Goal: Information Seeking & Learning: Compare options

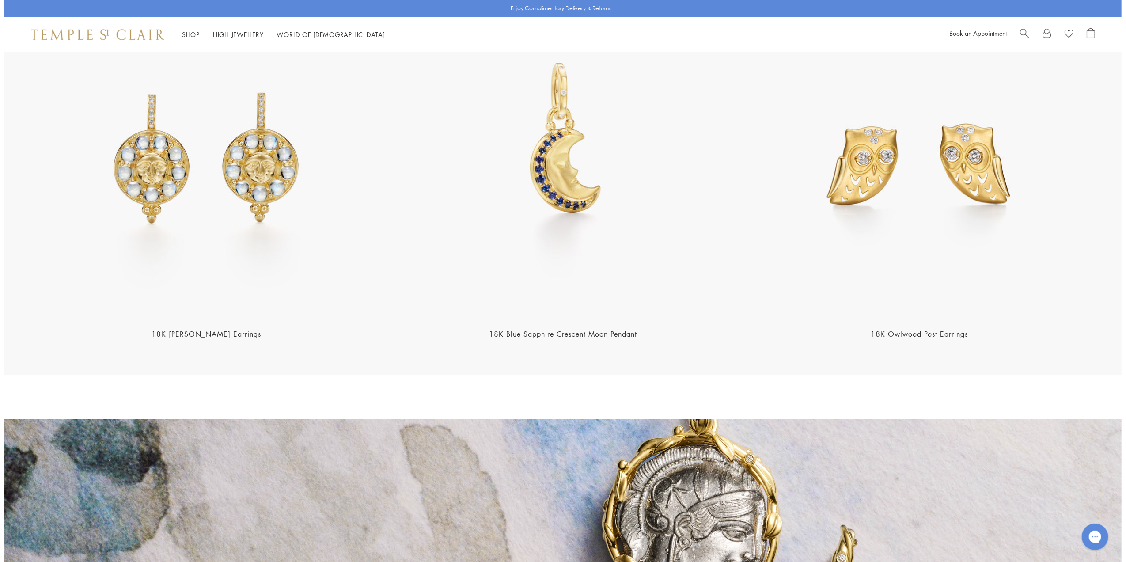
scroll to position [1717, 0]
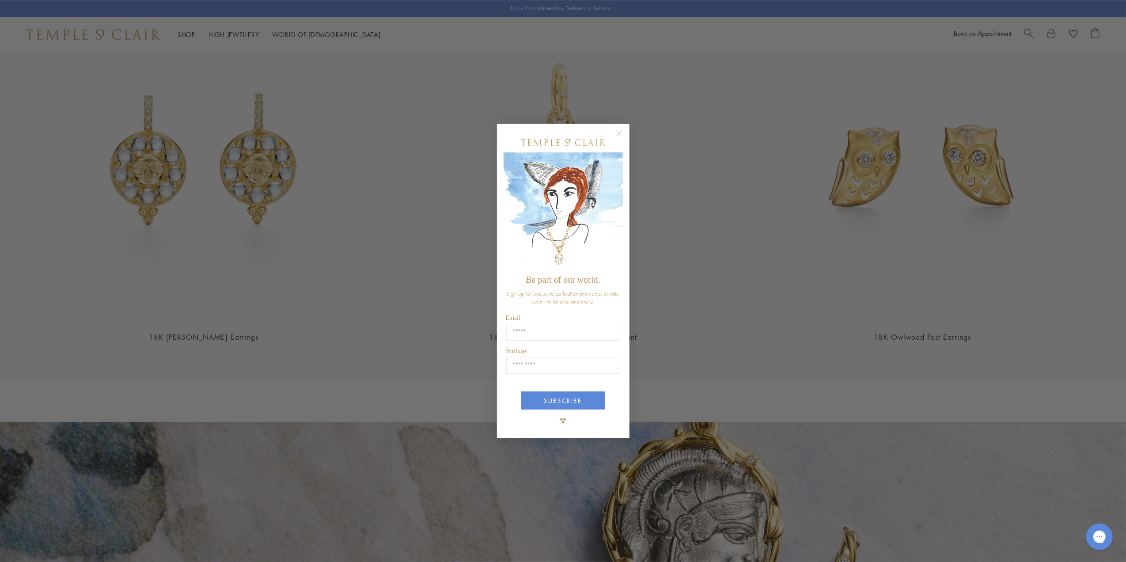
click at [619, 126] on form "Be part of our world. Sign up for exclusive collection previews, private event …" at bounding box center [563, 281] width 133 height 315
click at [620, 132] on circle "Close dialog" at bounding box center [619, 134] width 11 height 11
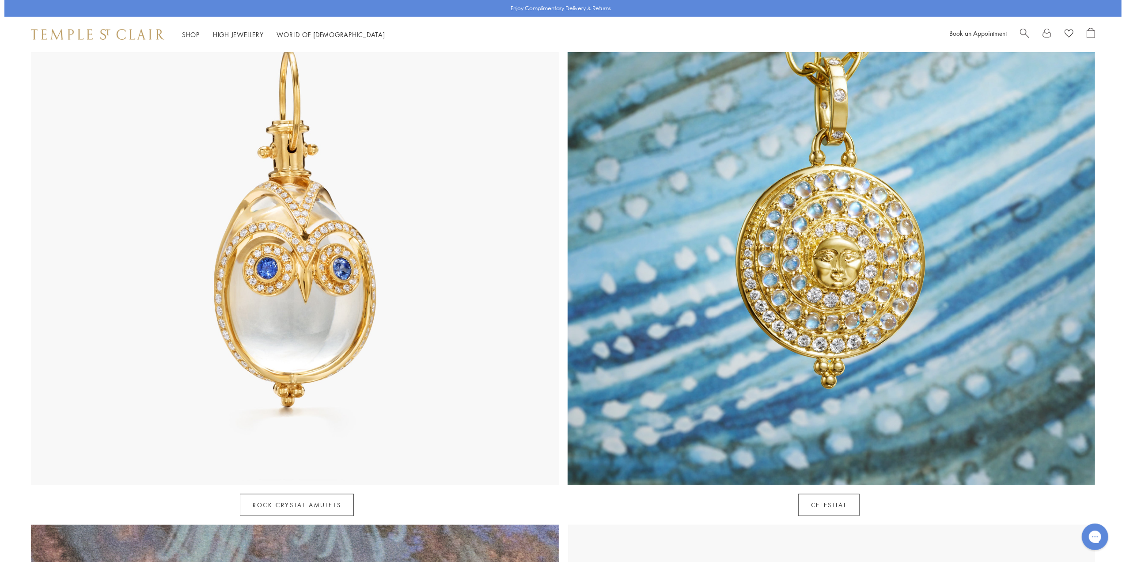
scroll to position [294, 0]
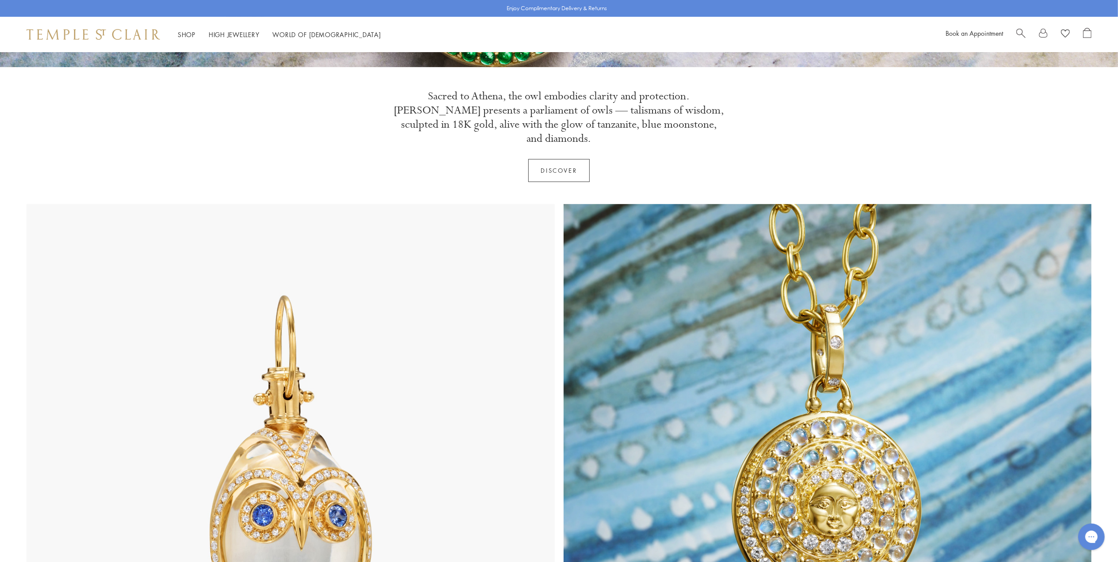
click at [1023, 34] on span "Search" at bounding box center [1020, 32] width 9 height 9
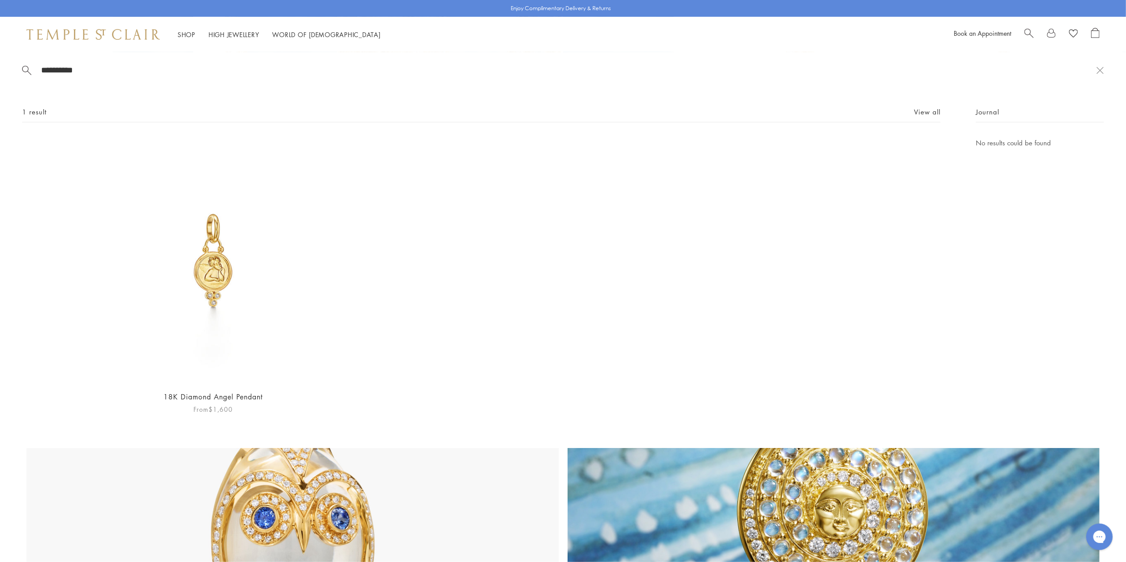
type input "**********"
click at [220, 271] on img at bounding box center [213, 260] width 246 height 246
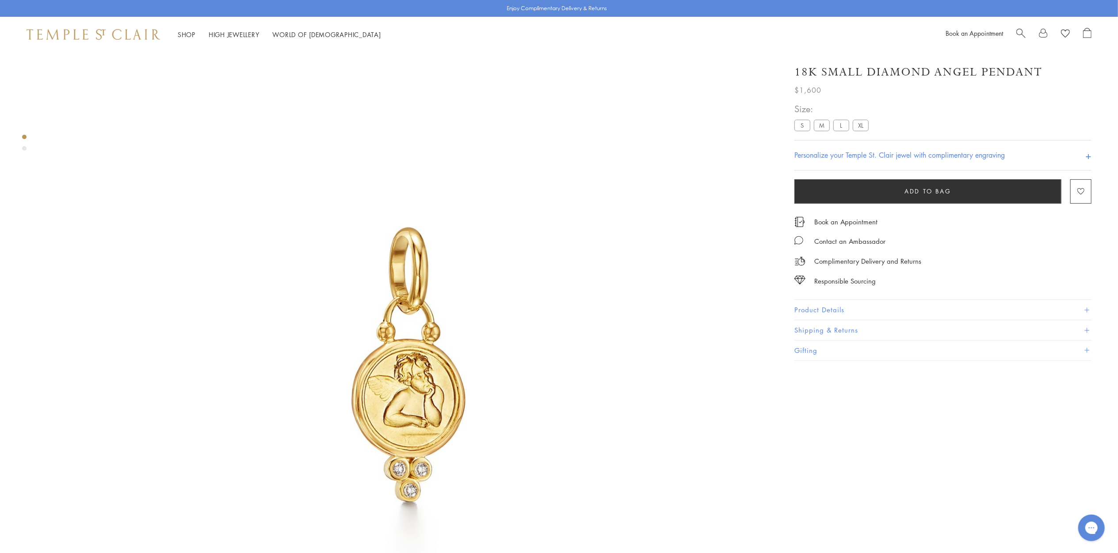
click at [817, 120] on label "M" at bounding box center [822, 125] width 16 height 11
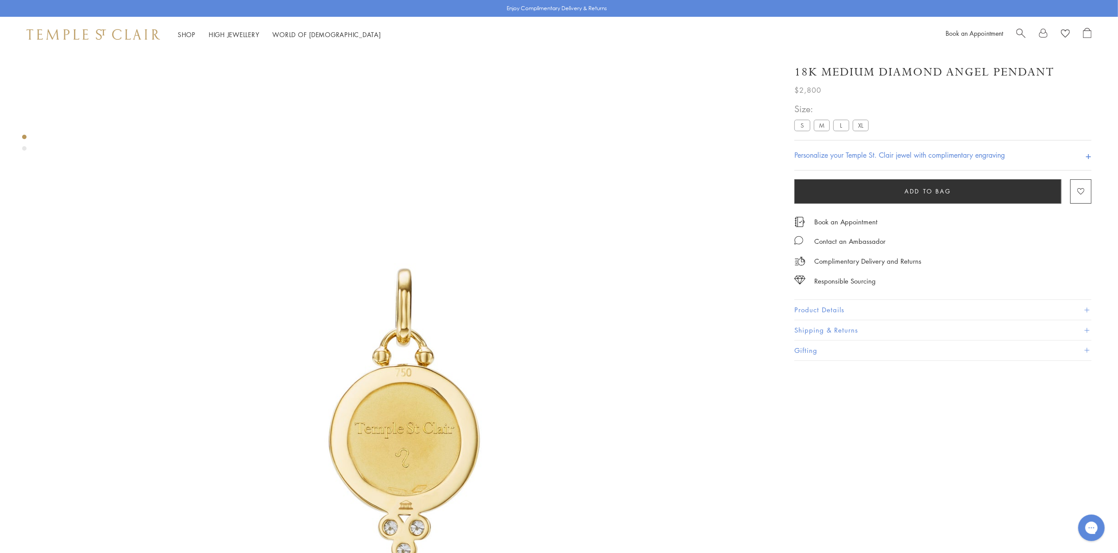
click at [179, 160] on img at bounding box center [408, 416] width 729 height 729
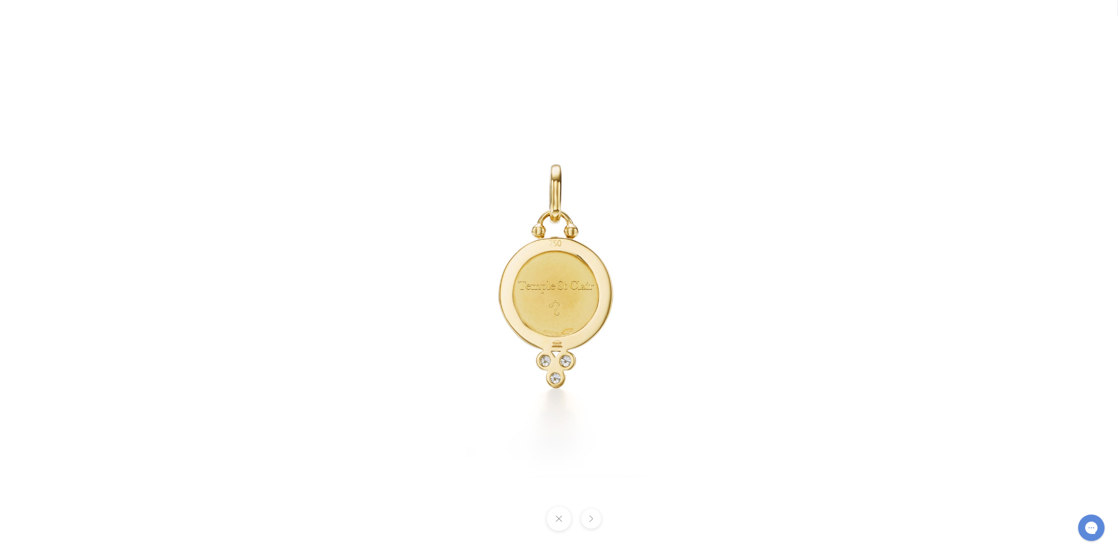
click at [945, 197] on div at bounding box center [841, 276] width 1118 height 553
click at [568, 530] on div at bounding box center [559, 276] width 1118 height 553
drag, startPoint x: 563, startPoint y: 517, endPoint x: 574, endPoint y: 529, distance: 16.3
click at [563, 517] on button at bounding box center [559, 519] width 24 height 24
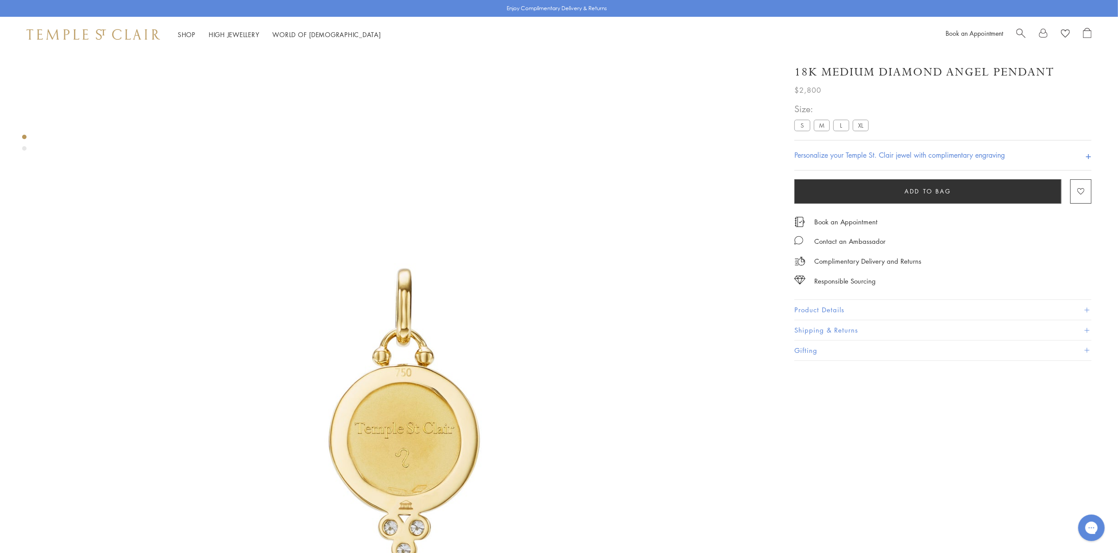
click at [847, 307] on button "Product Details" at bounding box center [942, 310] width 297 height 20
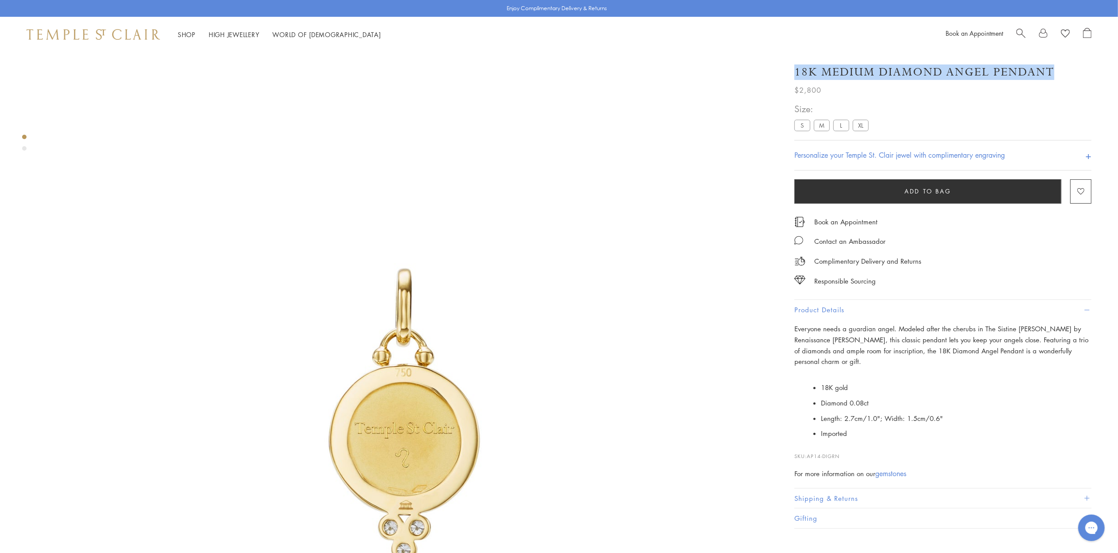
drag, startPoint x: 788, startPoint y: 68, endPoint x: 1054, endPoint y: 71, distance: 266.0
click at [1054, 71] on div "18K Medium Diamond Angel Pendant $2,800 Everyone needs a guardian angel. Modele…" at bounding box center [936, 292] width 309 height 473
copy h1 "18K Medium Diamond Angel Pendant"
drag, startPoint x: 817, startPoint y: 72, endPoint x: 1056, endPoint y: 71, distance: 238.2
click at [1056, 71] on div "18K Medium Diamond Angel Pendant $2,800 Everyone needs a guardian angel. Modele…" at bounding box center [936, 292] width 309 height 473
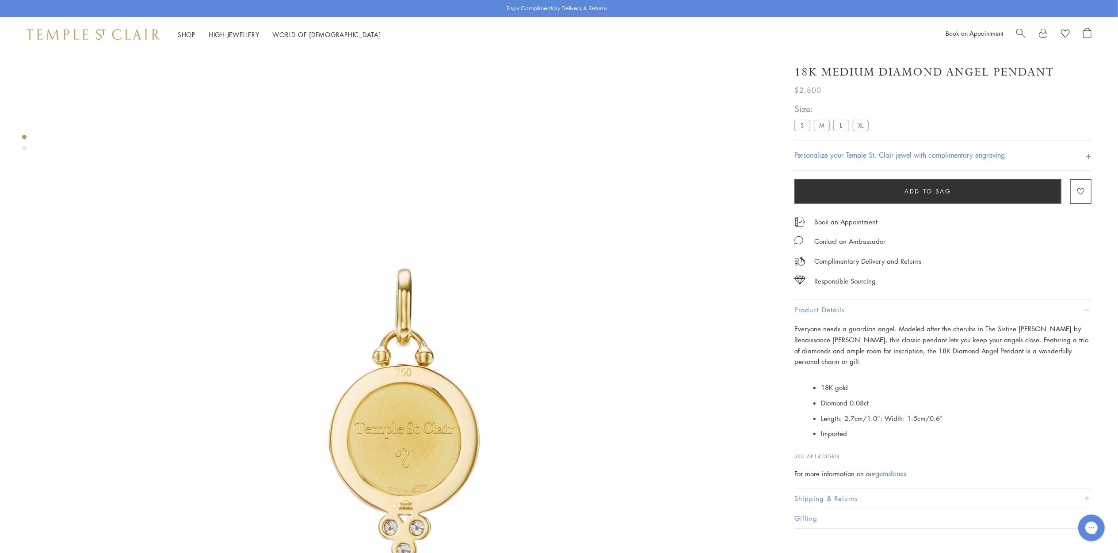
copy h1 "18K Medium Diamond Angel Pendant"
drag, startPoint x: 840, startPoint y: 441, endPoint x: 810, endPoint y: 443, distance: 29.7
click at [810, 444] on p "SKU: AP14-DIGRN" at bounding box center [942, 452] width 297 height 17
copy span "AP14-DIGRN"
click at [1017, 30] on div "Book an Appointment" at bounding box center [1018, 34] width 146 height 13
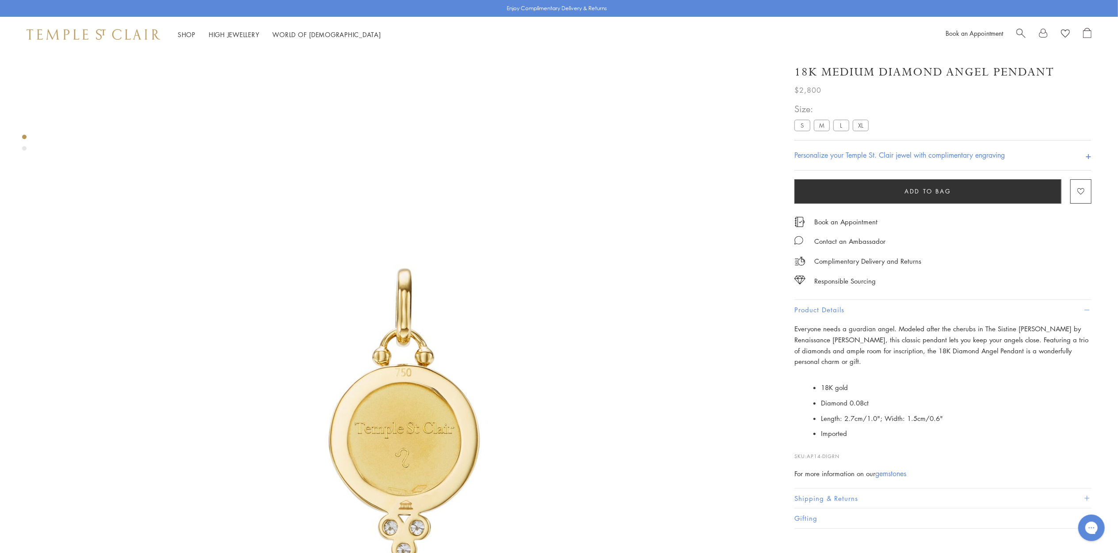
click at [1019, 31] on span "Search" at bounding box center [1020, 32] width 9 height 9
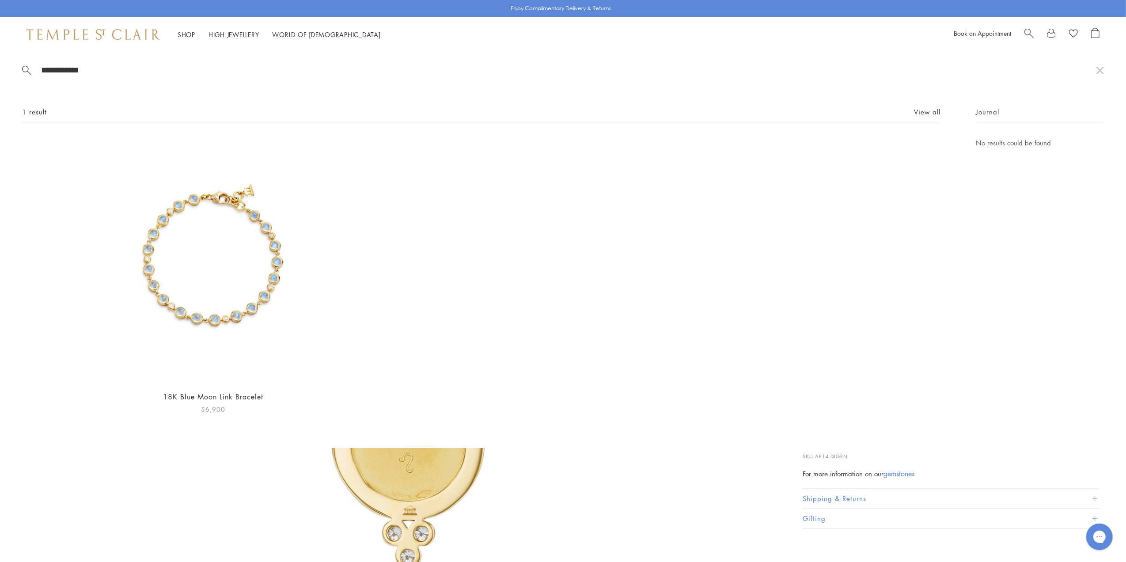
type input "**********"
click at [223, 273] on img at bounding box center [213, 260] width 246 height 246
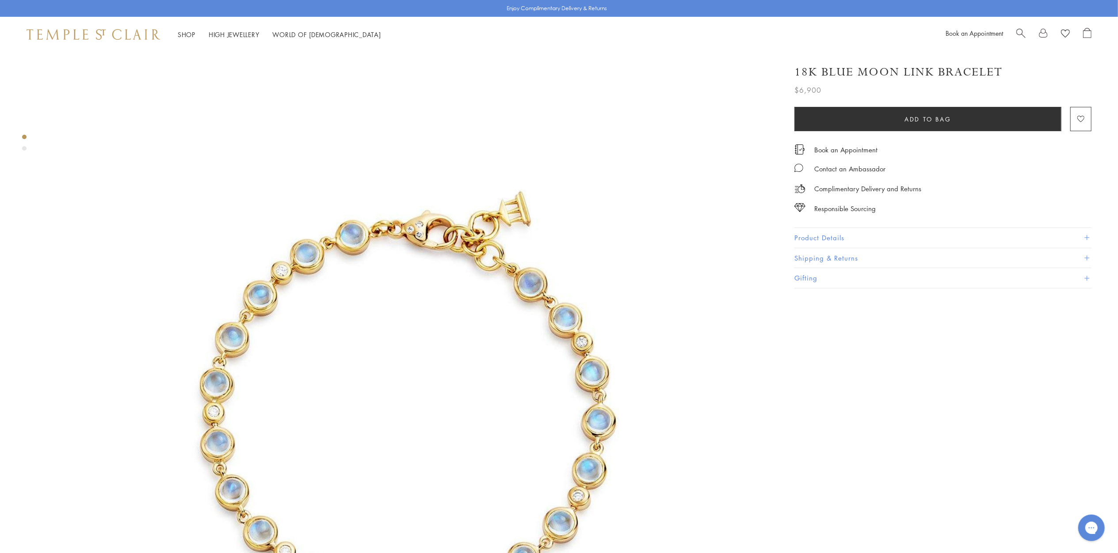
drag, startPoint x: 832, startPoint y: 237, endPoint x: 831, endPoint y: 246, distance: 8.4
click at [832, 237] on button "Product Details" at bounding box center [942, 238] width 297 height 20
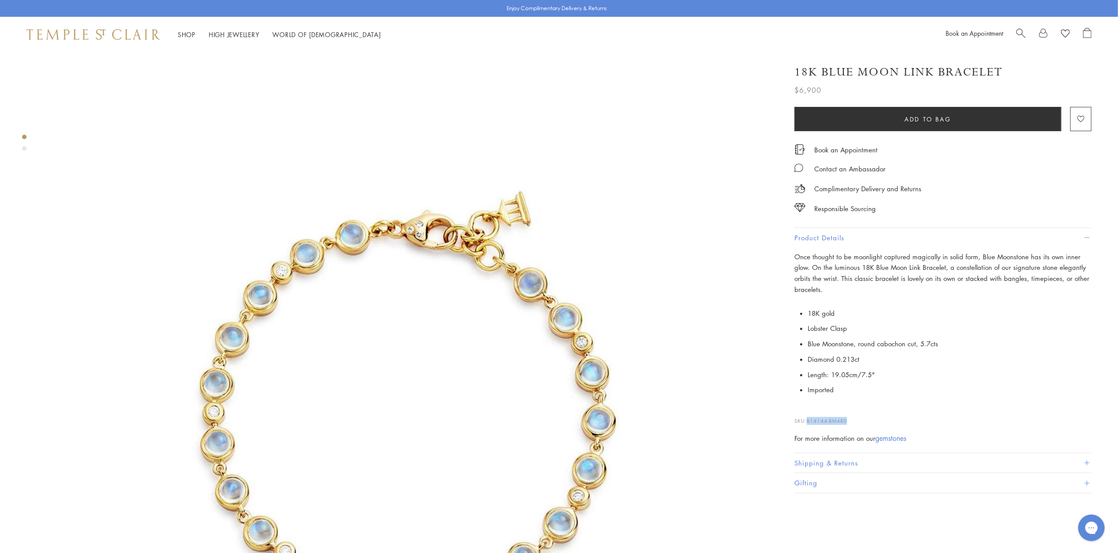
drag, startPoint x: 855, startPoint y: 415, endPoint x: 809, endPoint y: 421, distance: 46.3
click at [809, 421] on p "SKU: B14144-BM4RD" at bounding box center [942, 416] width 297 height 17
copy span "B14144-BM4RD"
click at [1020, 36] on span "Search" at bounding box center [1020, 32] width 9 height 9
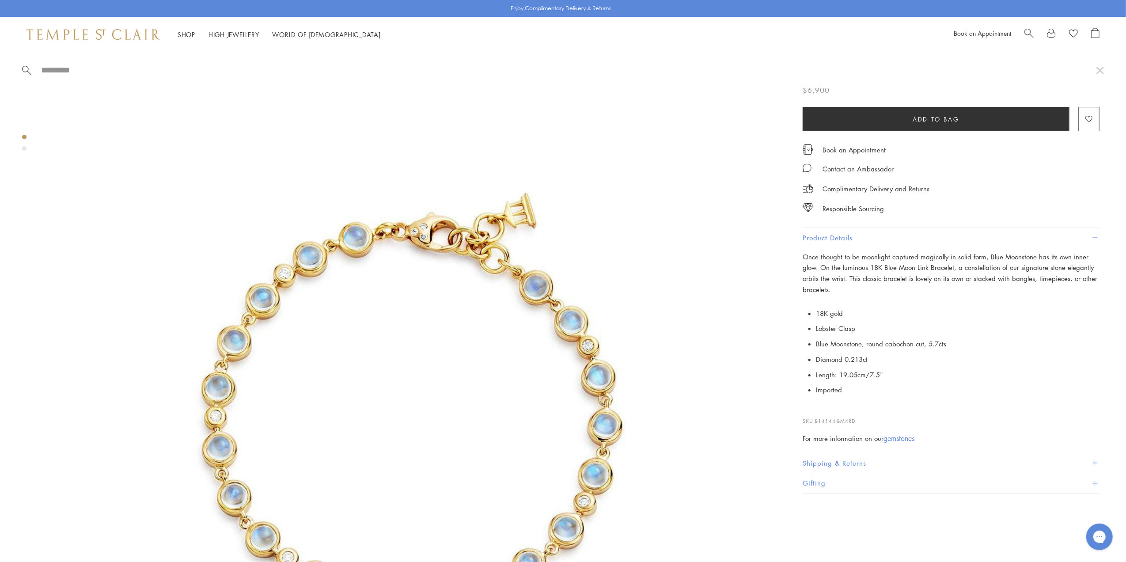
click at [1029, 32] on span "Search" at bounding box center [1029, 32] width 9 height 9
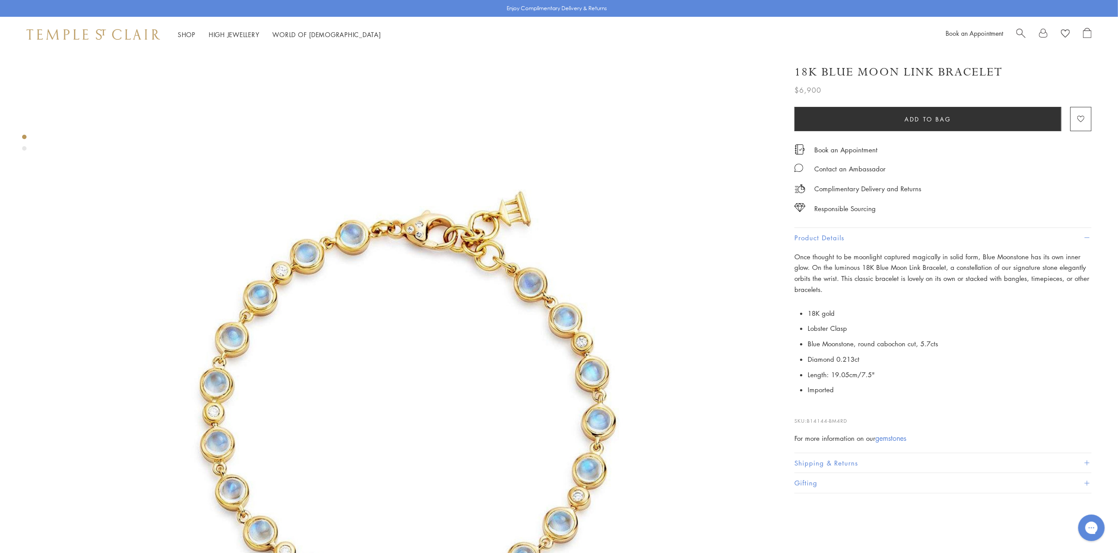
click at [1026, 36] on div at bounding box center [1053, 34] width 75 height 13
click at [1021, 32] on span "Search" at bounding box center [1020, 32] width 9 height 9
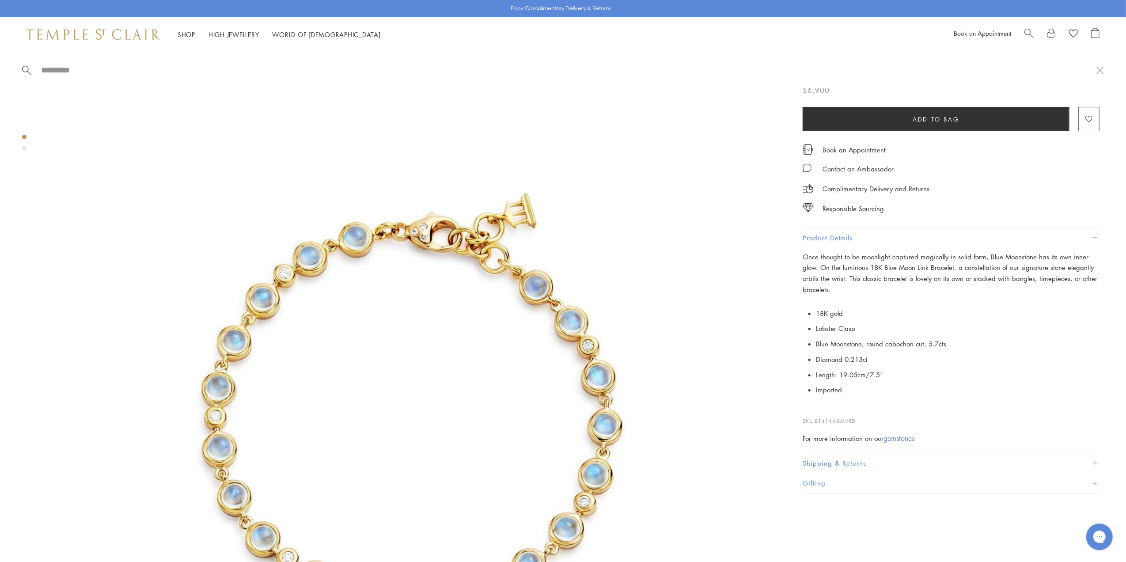
paste input "**********"
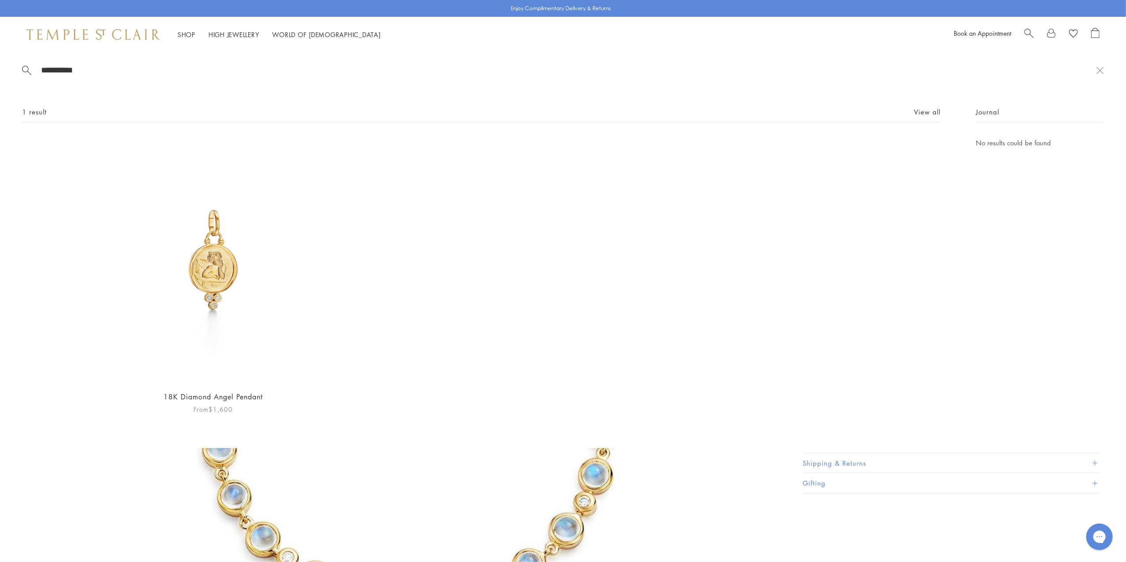
type input "**********"
click at [198, 280] on img at bounding box center [213, 260] width 246 height 246
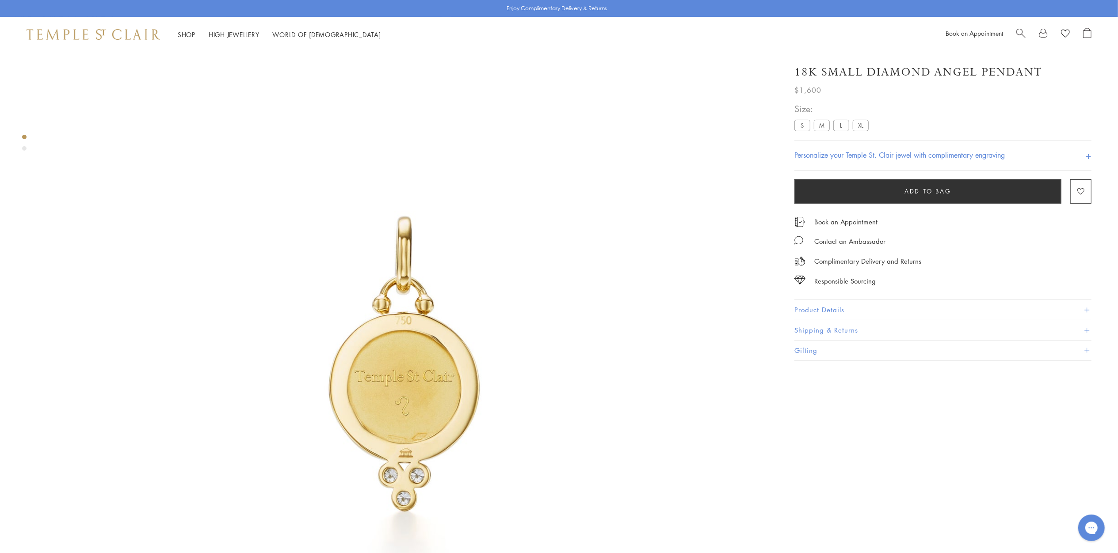
click at [802, 122] on label "S" at bounding box center [802, 125] width 16 height 11
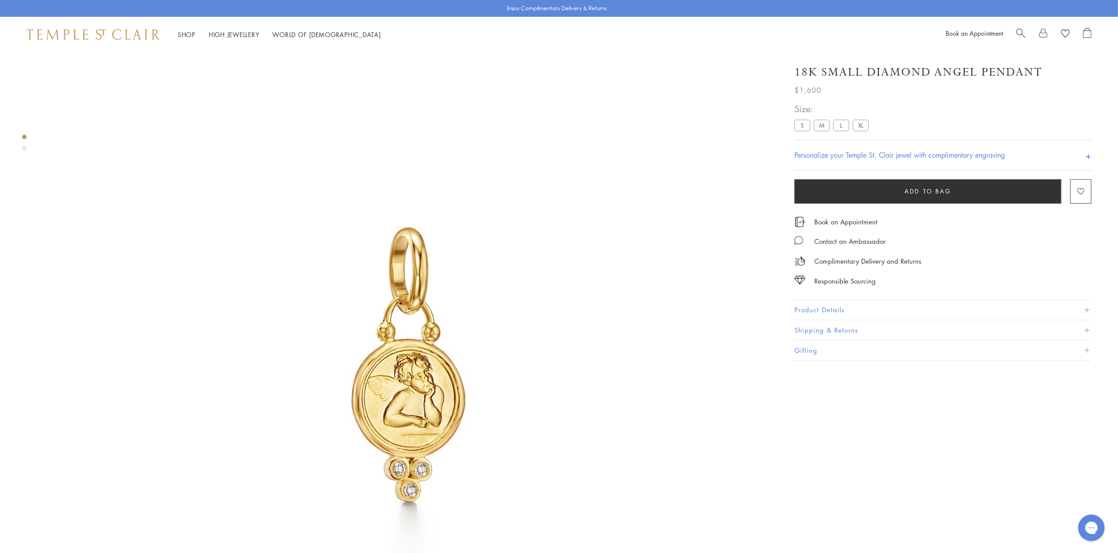
click at [1024, 31] on span "Search" at bounding box center [1020, 32] width 9 height 9
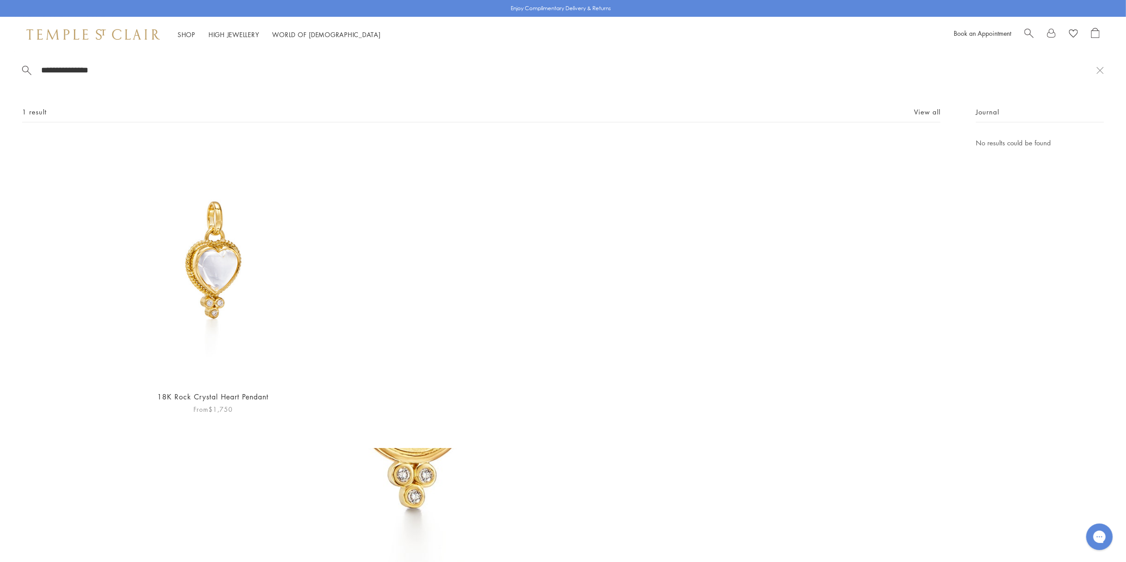
type input "**********"
click at [225, 274] on img at bounding box center [213, 260] width 246 height 246
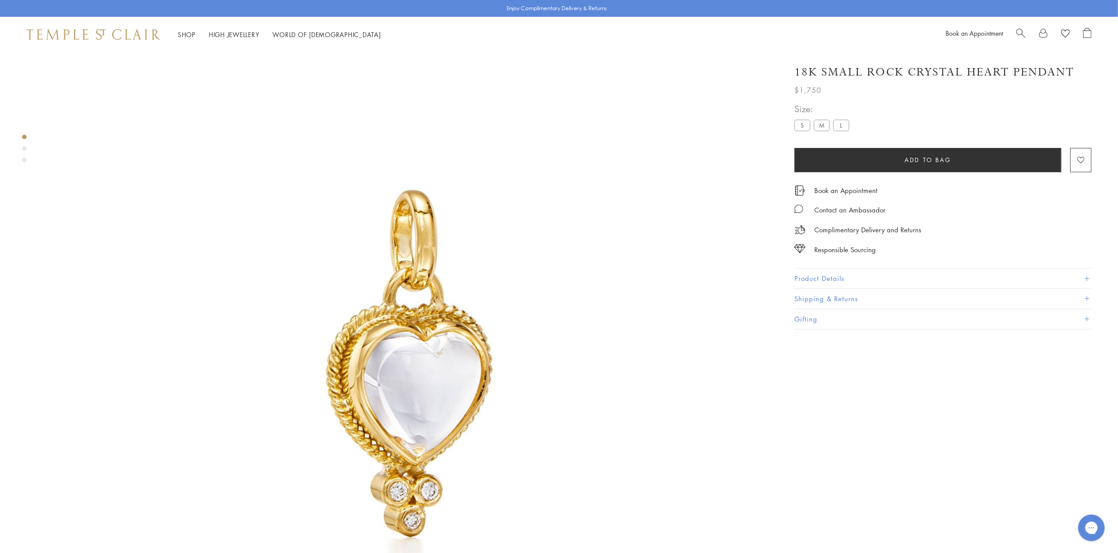
drag, startPoint x: 850, startPoint y: 278, endPoint x: 844, endPoint y: 283, distance: 7.9
click at [850, 278] on button "Product Details" at bounding box center [942, 279] width 297 height 20
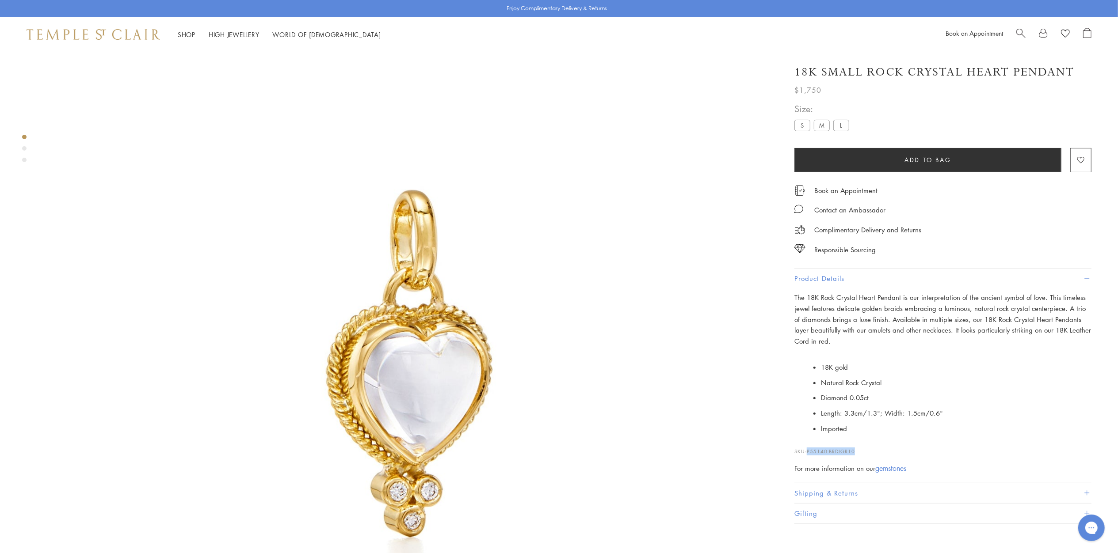
drag, startPoint x: 861, startPoint y: 446, endPoint x: 809, endPoint y: 449, distance: 52.7
click at [809, 449] on p "SKU: P55140-BRDIGR10" at bounding box center [942, 447] width 297 height 17
copy span "P55140-BRDIGR10"
click at [1023, 30] on span "Search" at bounding box center [1020, 32] width 9 height 9
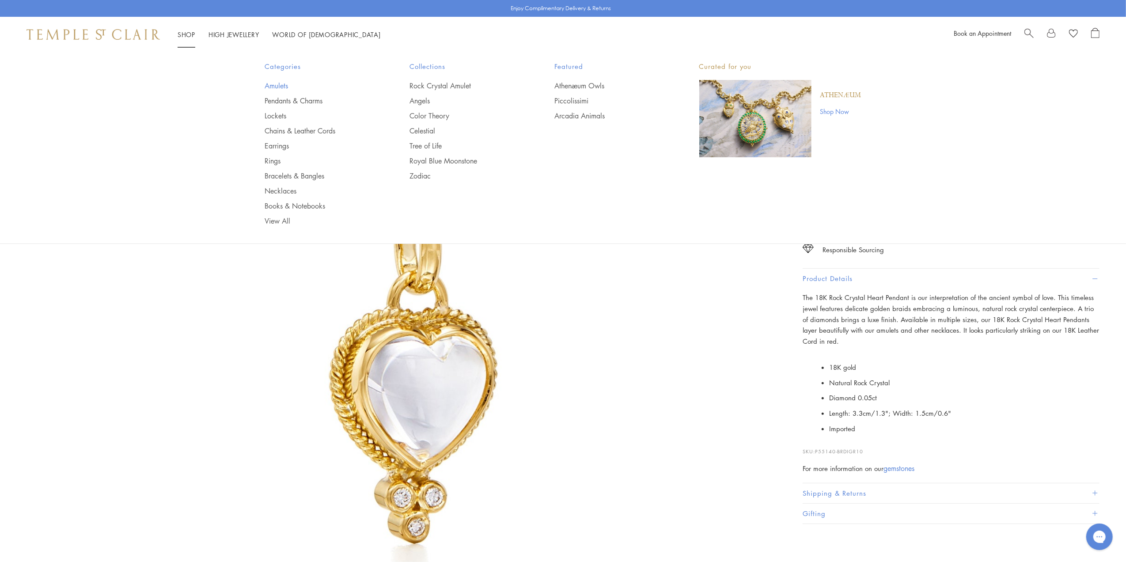
type input "*******"
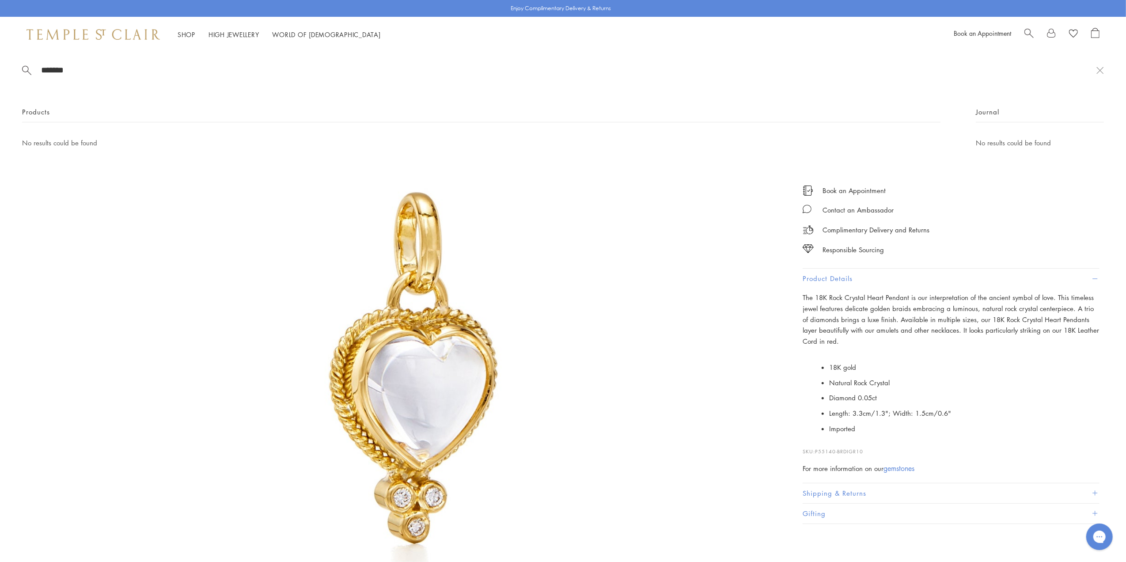
click at [280, 85] on link "Amulets" at bounding box center [320, 86] width 110 height 10
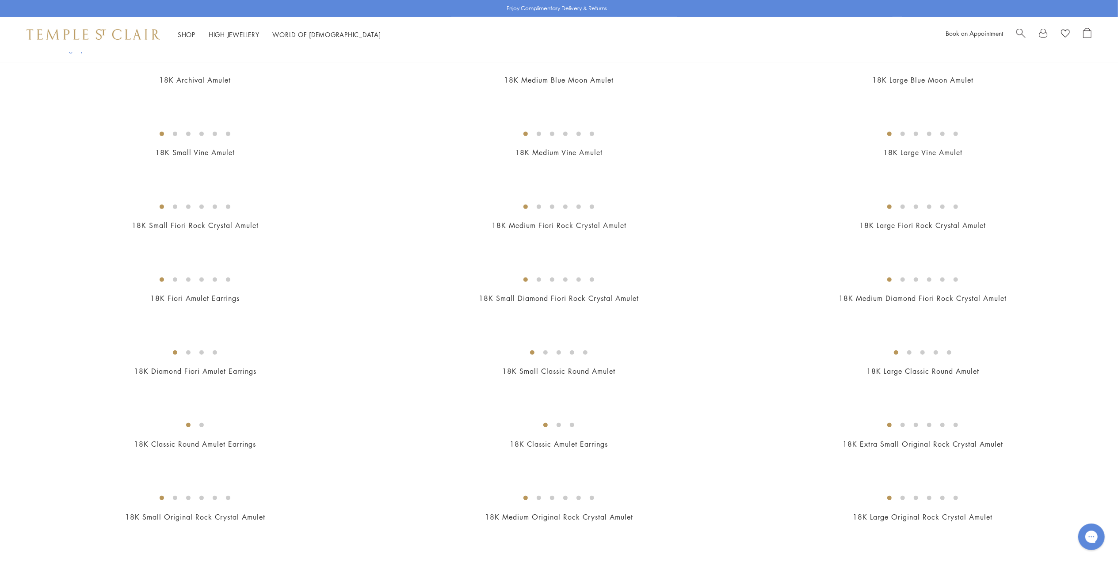
drag, startPoint x: 1028, startPoint y: 30, endPoint x: 1023, endPoint y: 30, distance: 5.3
click at [1024, 30] on div at bounding box center [1053, 34] width 75 height 13
click at [1022, 32] on span "Search" at bounding box center [1020, 32] width 9 height 9
paste input "*********"
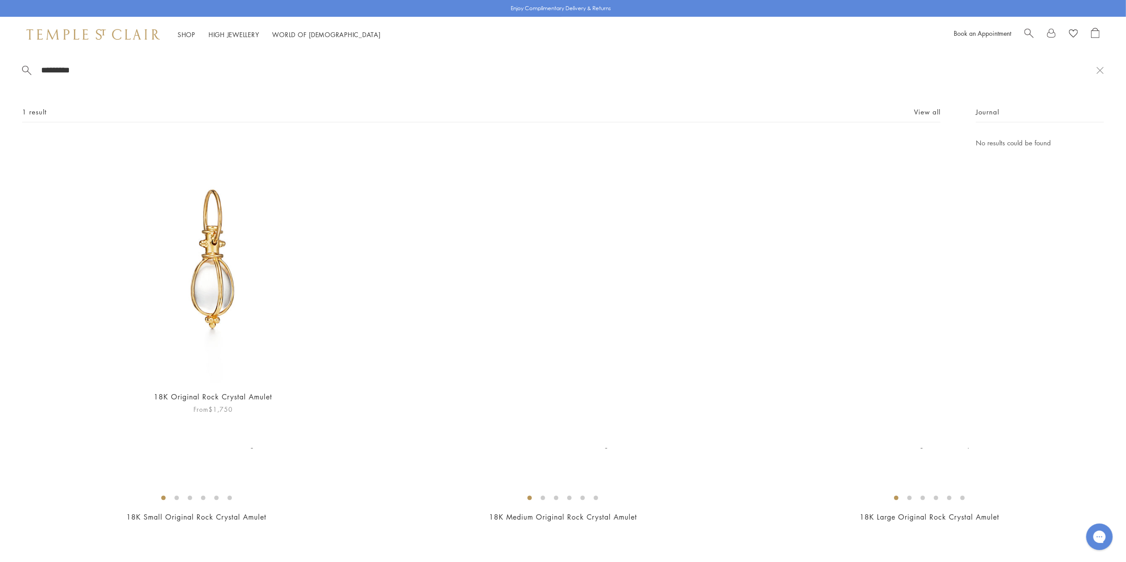
type input "*********"
click at [206, 304] on img at bounding box center [213, 260] width 246 height 246
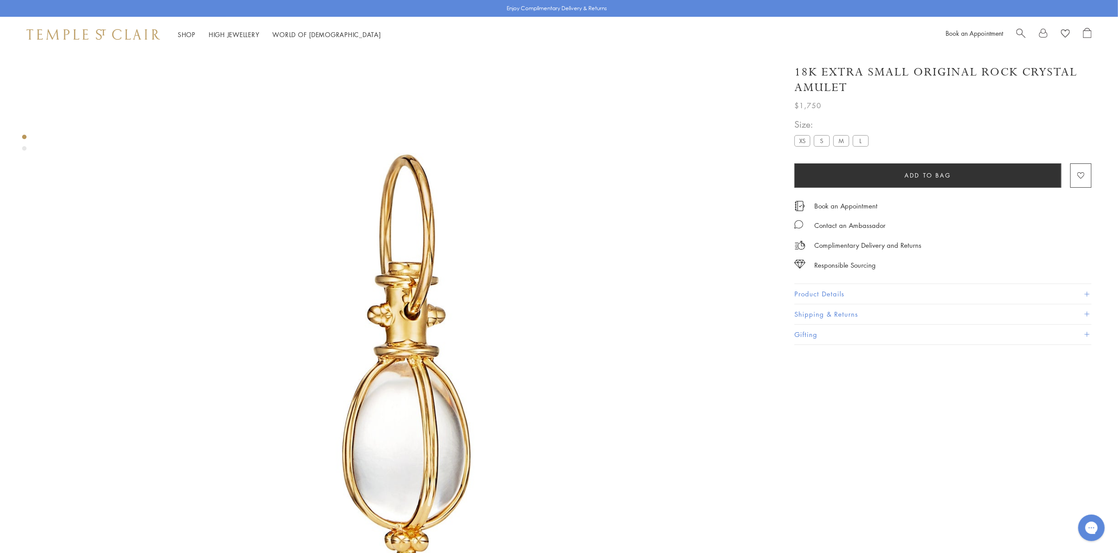
click at [826, 284] on button "Product Details" at bounding box center [942, 294] width 297 height 20
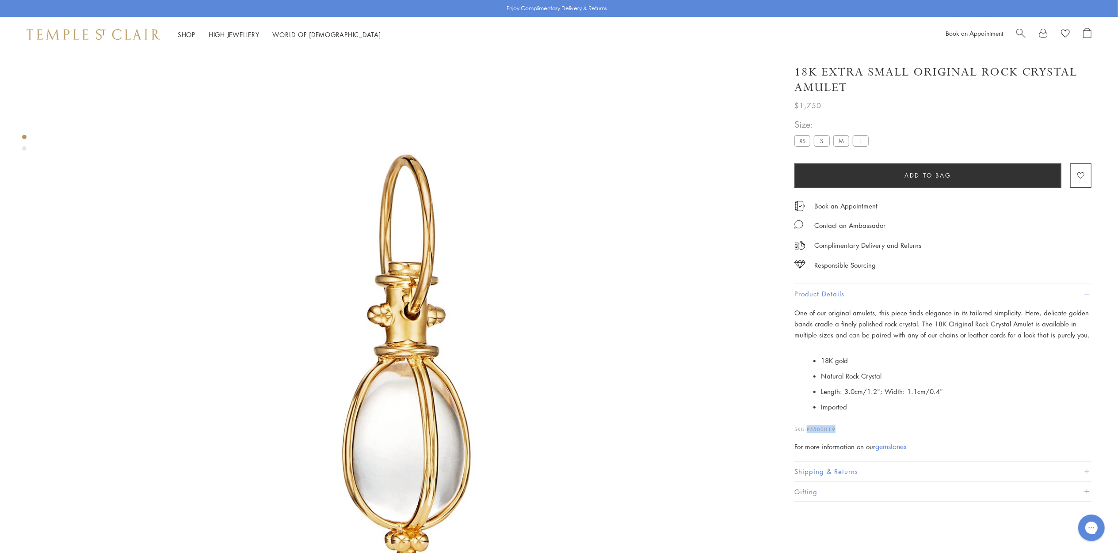
drag, startPoint x: 840, startPoint y: 425, endPoint x: 808, endPoint y: 430, distance: 32.6
click at [808, 430] on p "SKU: P55800-E9" at bounding box center [942, 425] width 297 height 17
copy span "P55800-E9"
click at [1017, 34] on span "Search" at bounding box center [1020, 32] width 9 height 9
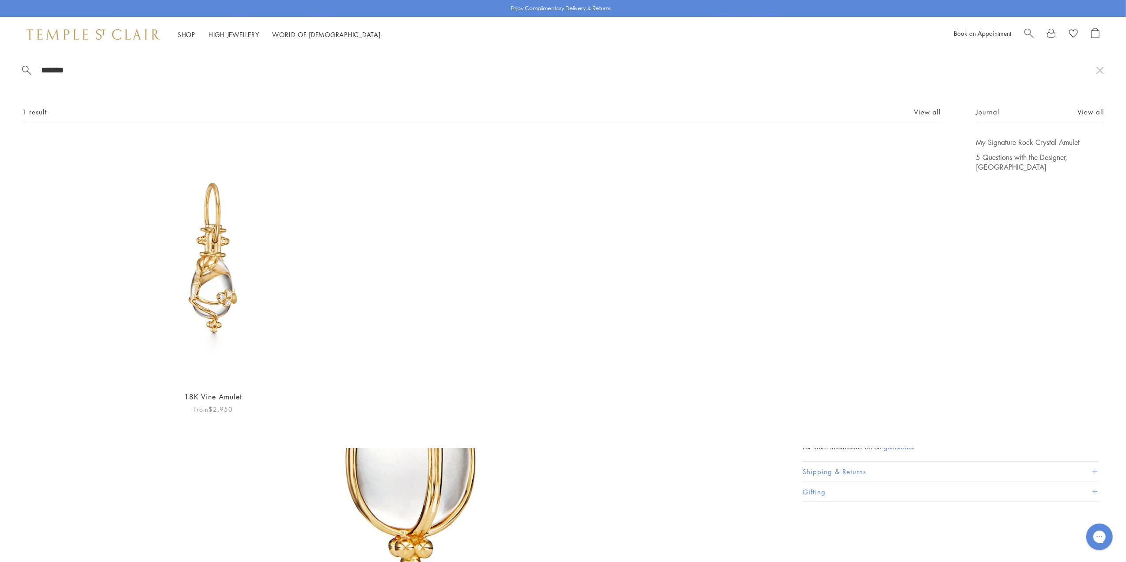
type input "*******"
click at [208, 293] on img at bounding box center [213, 260] width 246 height 246
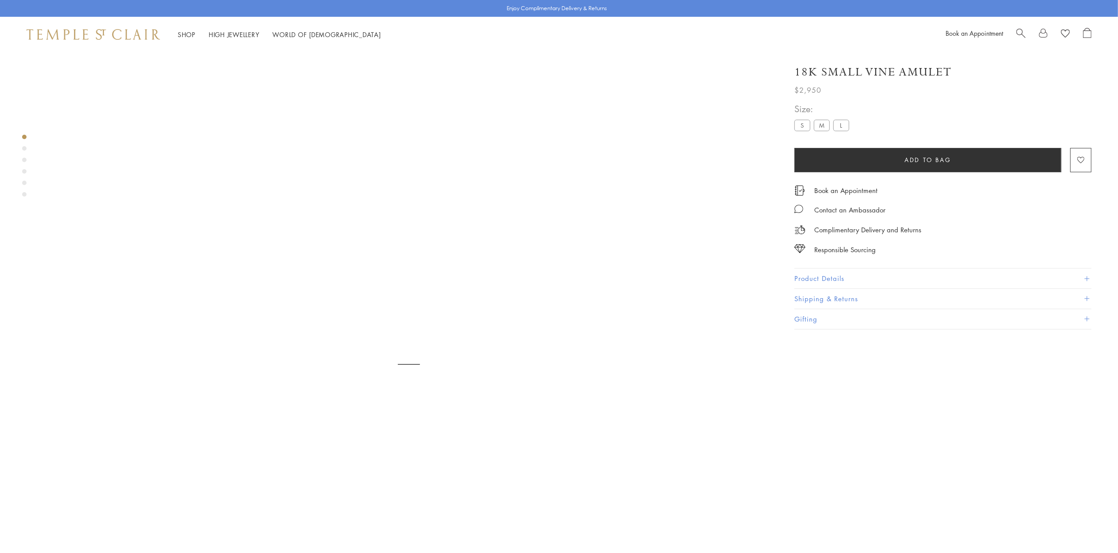
scroll to position [52, 0]
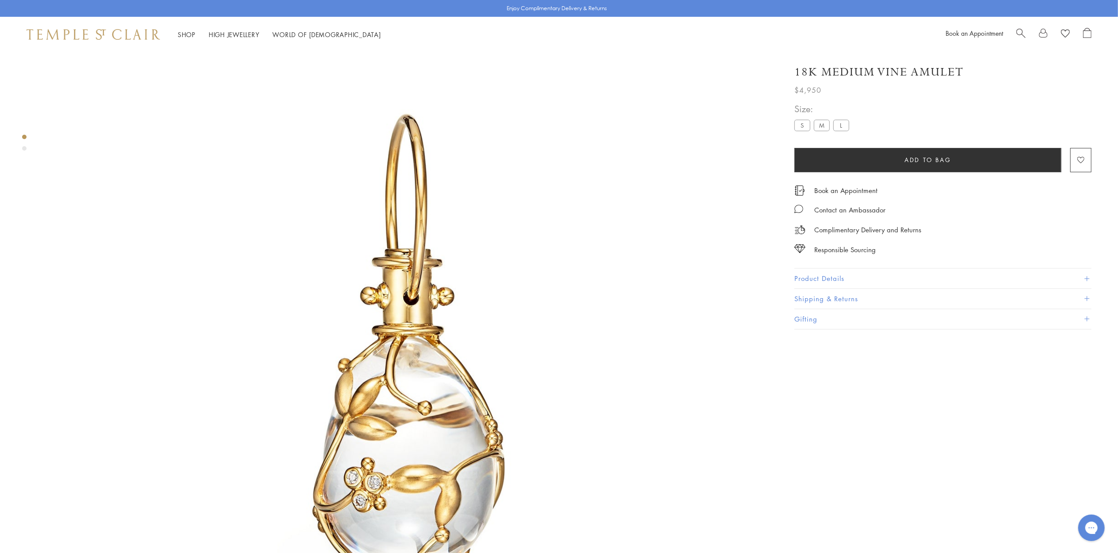
click at [808, 271] on button "Product Details" at bounding box center [942, 279] width 297 height 20
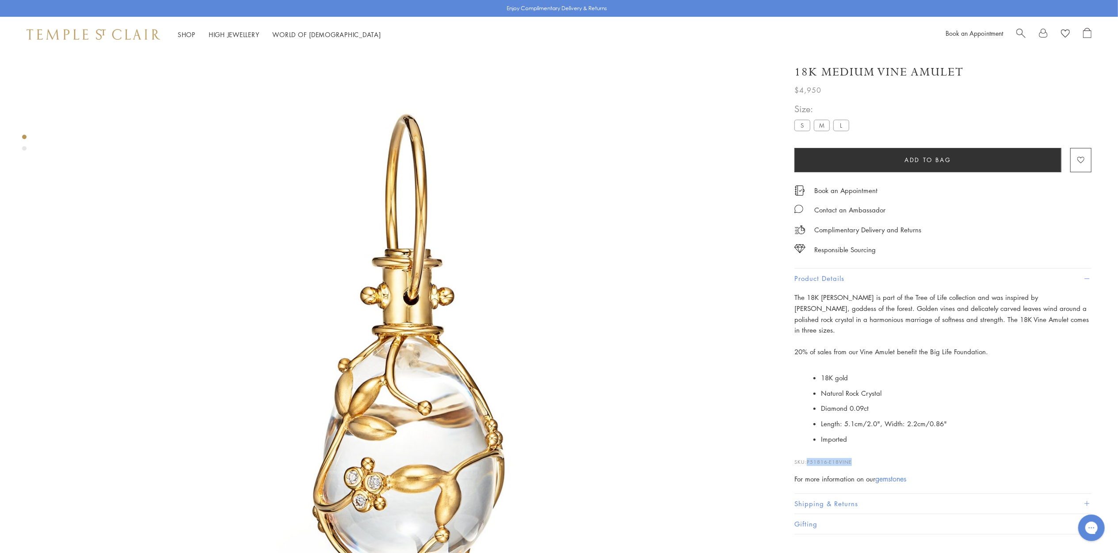
drag, startPoint x: 857, startPoint y: 452, endPoint x: 807, endPoint y: 452, distance: 50.4
click at [807, 452] on p "SKU: P51816-E18VINE" at bounding box center [942, 457] width 297 height 17
drag, startPoint x: 807, startPoint y: 452, endPoint x: 822, endPoint y: 460, distance: 16.6
click at [819, 459] on div "The 18K Vine Amulet is part of the Tree of Life collection and was inspired by …" at bounding box center [942, 388] width 297 height 193
drag, startPoint x: 822, startPoint y: 460, endPoint x: 860, endPoint y: 451, distance: 39.0
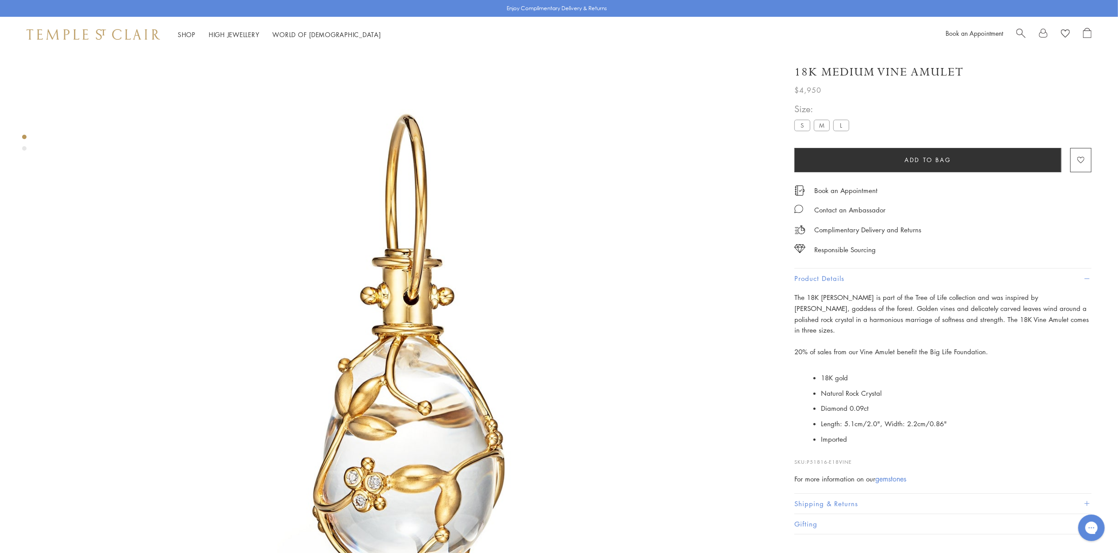
click at [860, 451] on p "SKU: P51816-E18VINE" at bounding box center [942, 457] width 297 height 17
drag, startPoint x: 859, startPoint y: 450, endPoint x: 811, endPoint y: 449, distance: 47.7
click at [811, 449] on p "SKU: P51816-E18VINE" at bounding box center [942, 457] width 297 height 17
copy div "P51816-E18VINE"
click at [1021, 33] on span "Search" at bounding box center [1020, 32] width 9 height 9
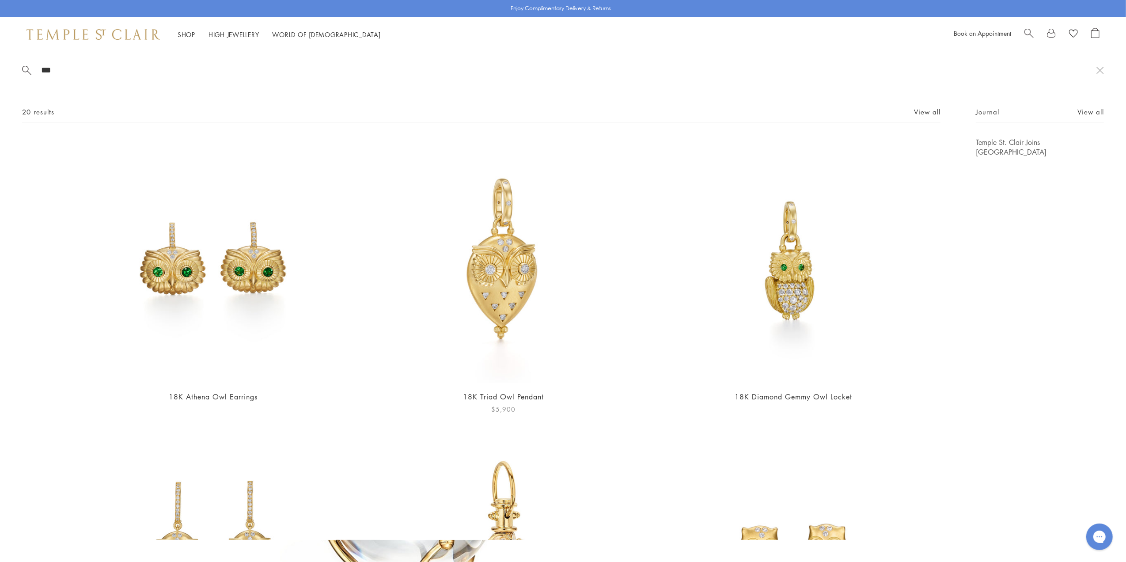
type input "***"
click at [522, 294] on img at bounding box center [503, 260] width 246 height 246
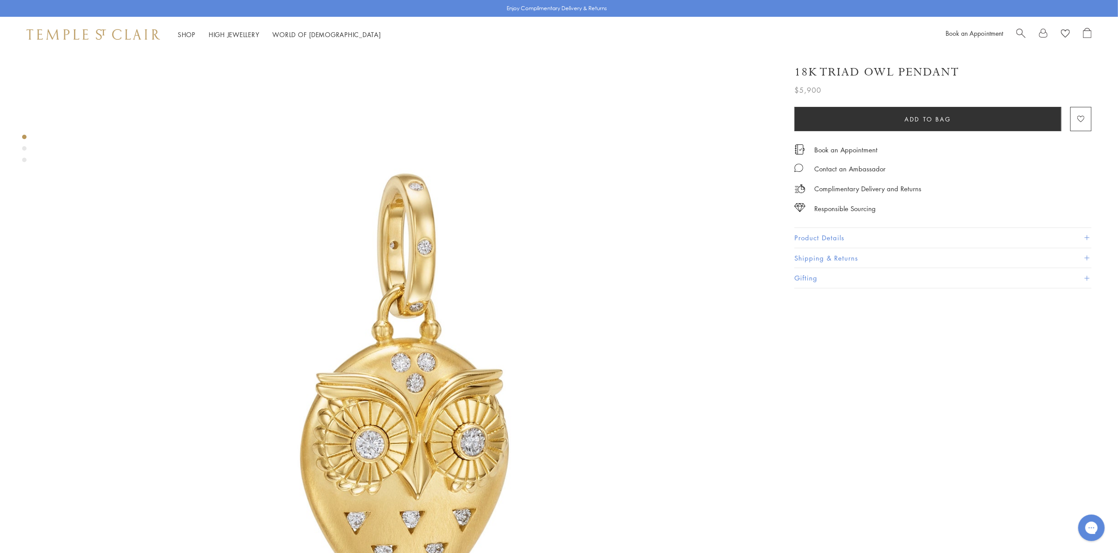
click at [847, 230] on button "Product Details" at bounding box center [942, 238] width 297 height 20
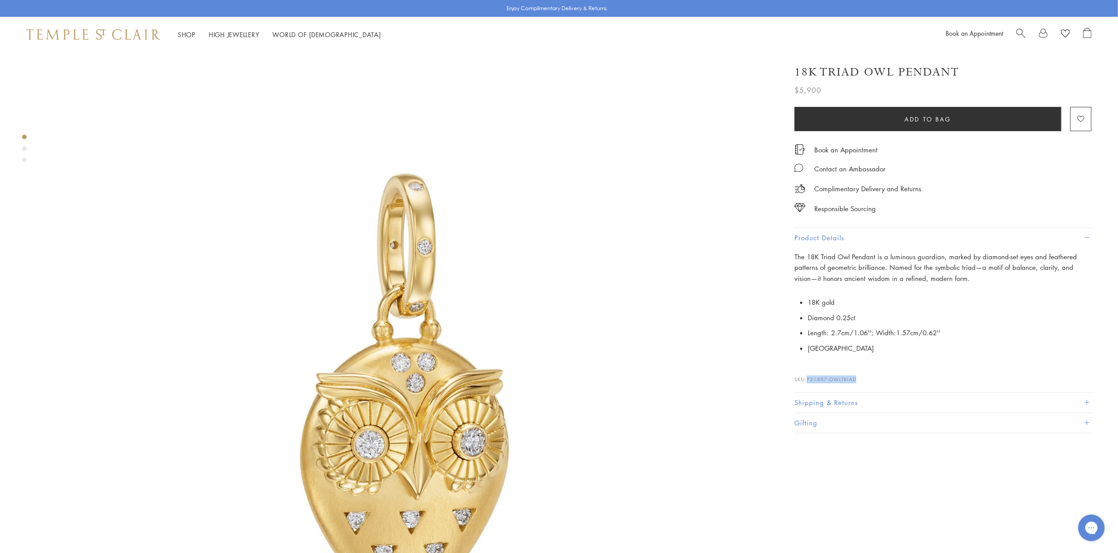
drag, startPoint x: 867, startPoint y: 377, endPoint x: 810, endPoint y: 384, distance: 57.4
click at [810, 384] on div "The 18K Triad Owl Pendant is a luminous guardian, marked by diamond-set eyes an…" at bounding box center [942, 320] width 297 height 144
copy span "P31887-OWLTRIAD"
click at [1022, 31] on span "Search" at bounding box center [1020, 32] width 9 height 9
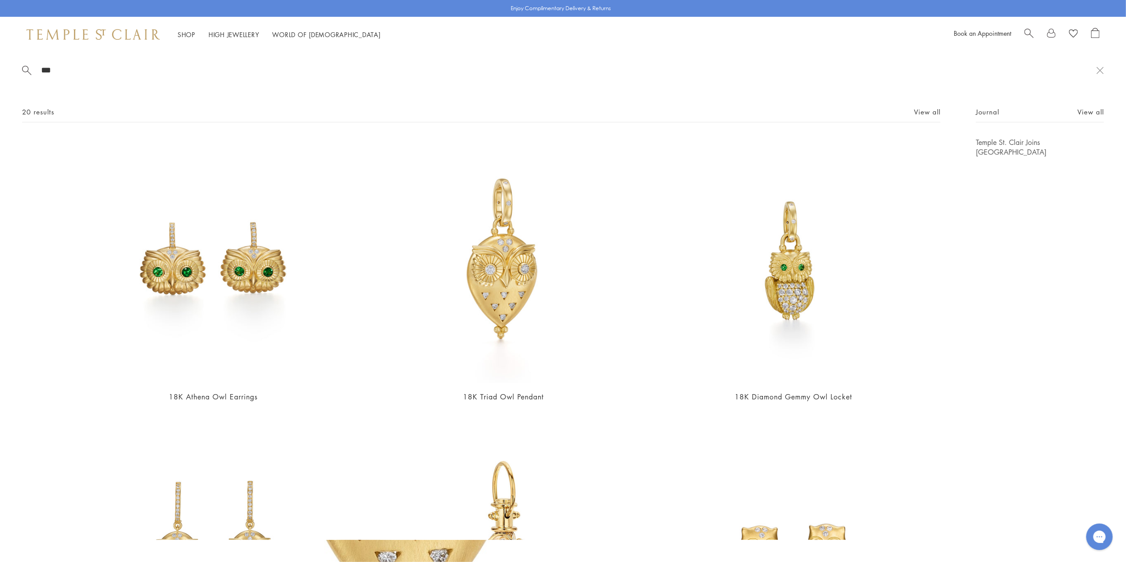
type input "***"
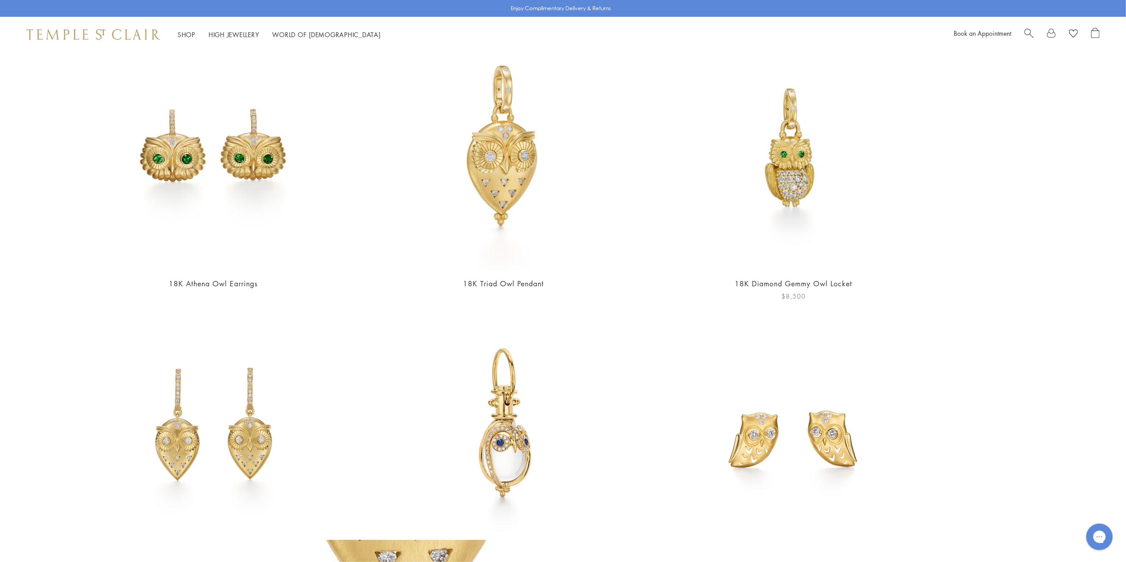
scroll to position [118, 0]
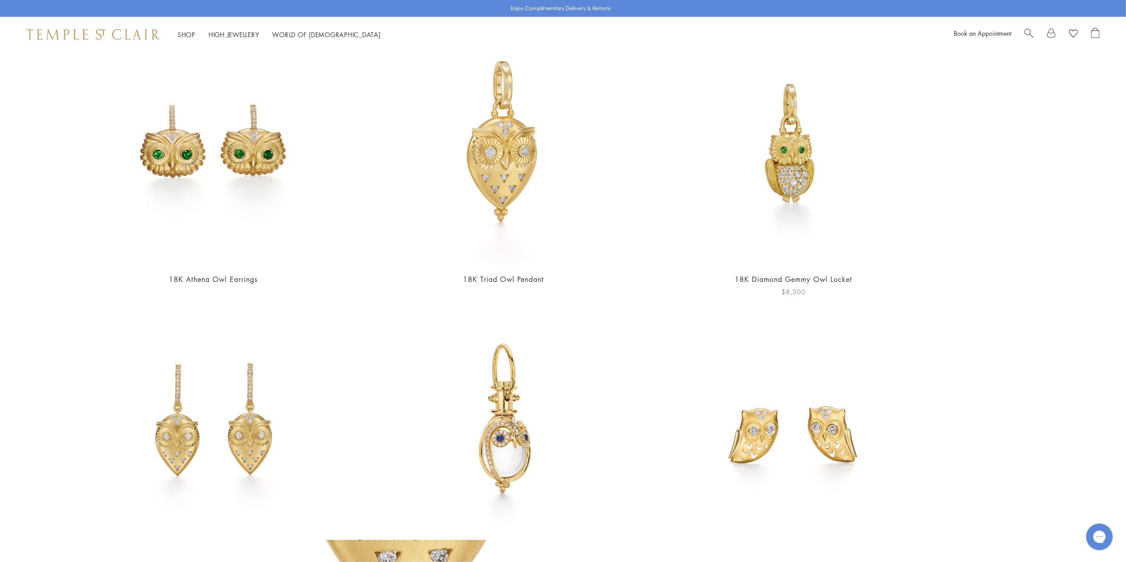
click at [798, 148] on img at bounding box center [794, 143] width 246 height 246
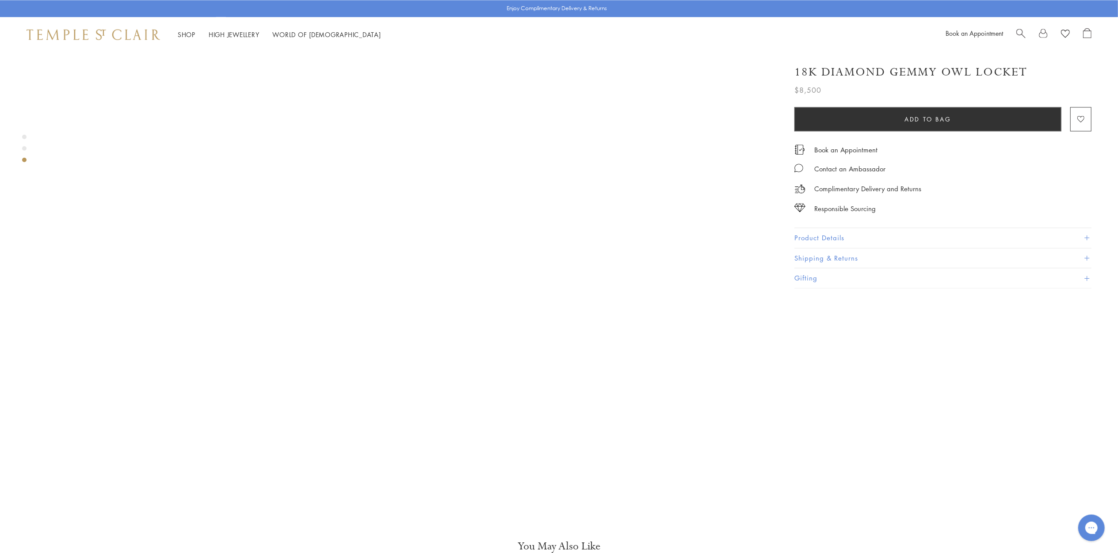
scroll to position [1768, 0]
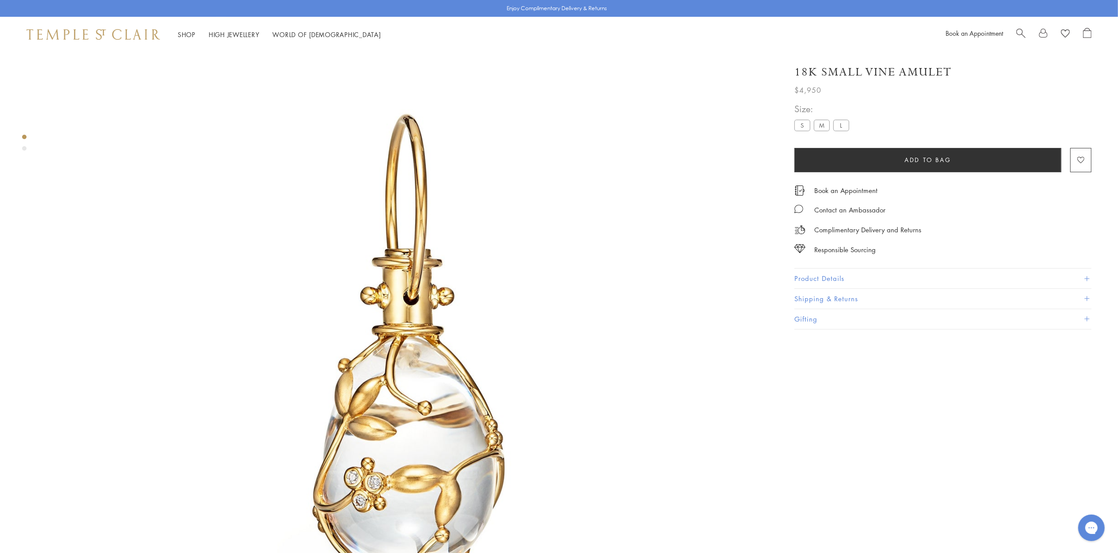
click at [1024, 36] on span "Search" at bounding box center [1020, 32] width 9 height 9
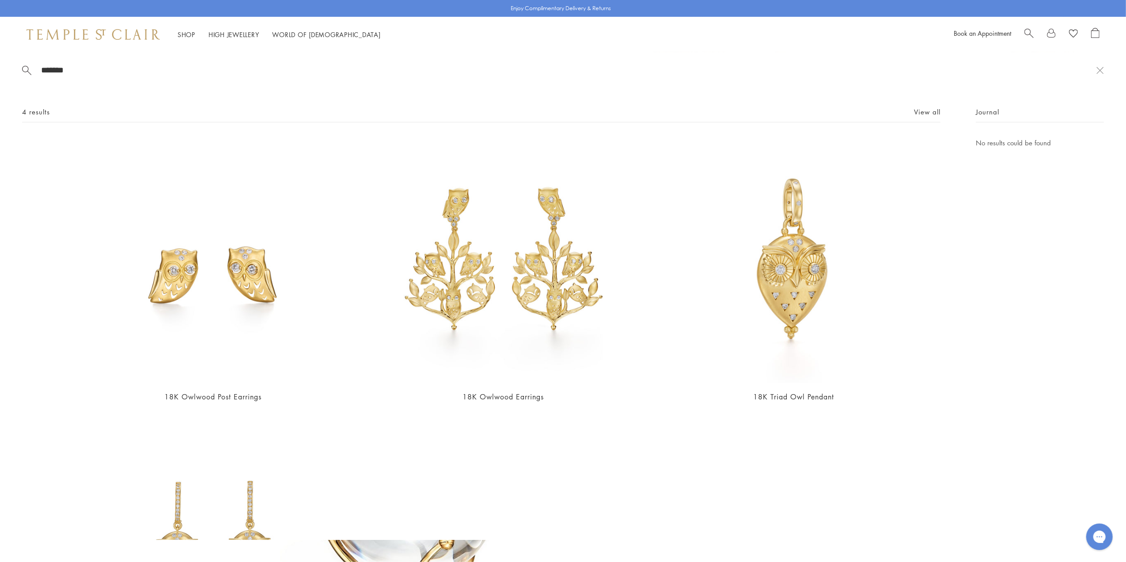
type input "*******"
